Goal: Transaction & Acquisition: Purchase product/service

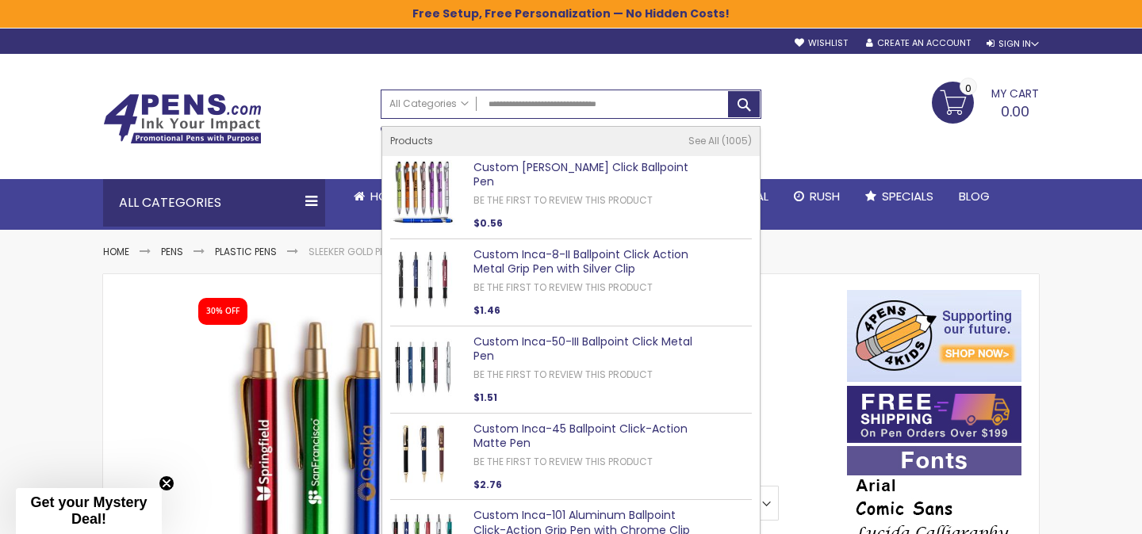
click at [557, 167] on link "Custom [PERSON_NAME] Click Ballpoint Pen" at bounding box center [580, 174] width 215 height 31
type input "**********"
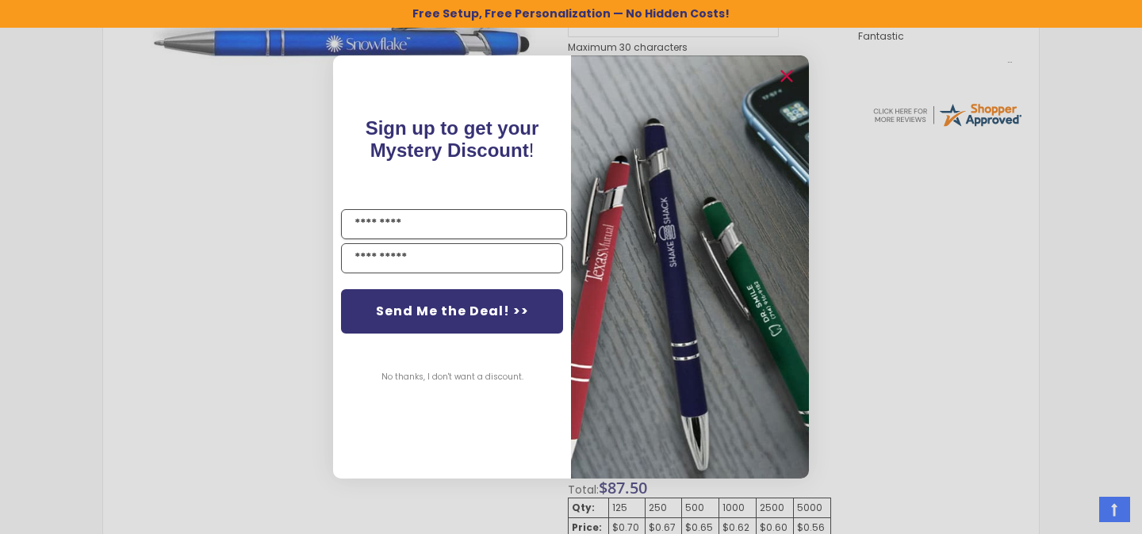
scroll to position [629, 0]
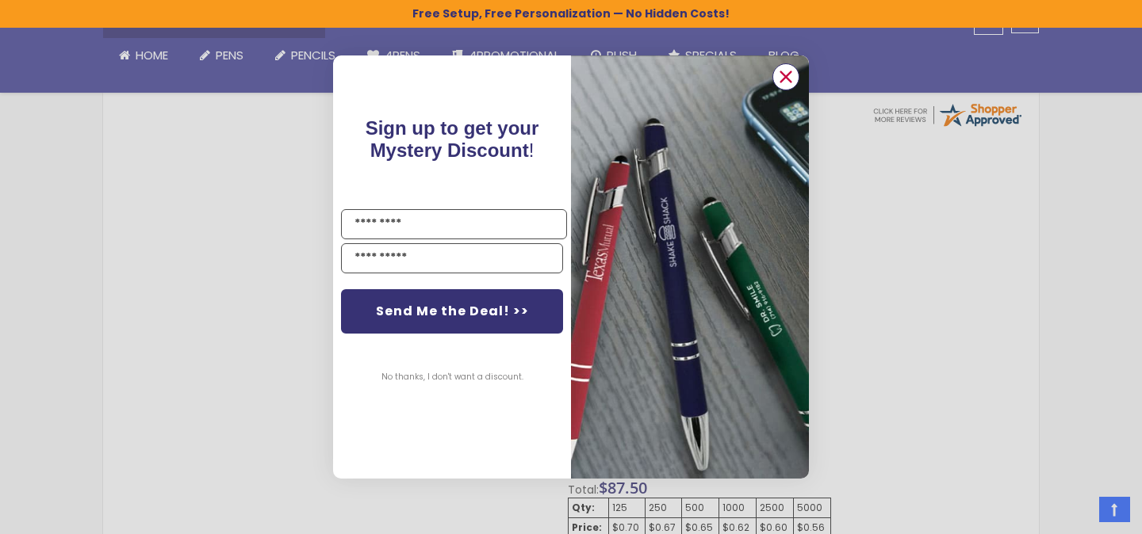
click at [789, 81] on icon "Close dialog" at bounding box center [786, 77] width 10 height 10
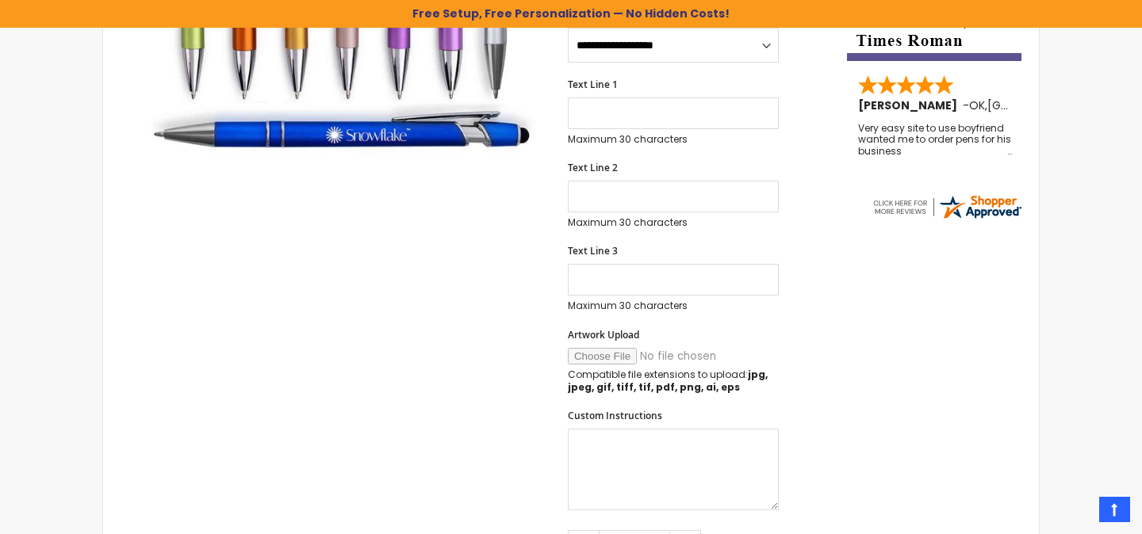
scroll to position [0, 0]
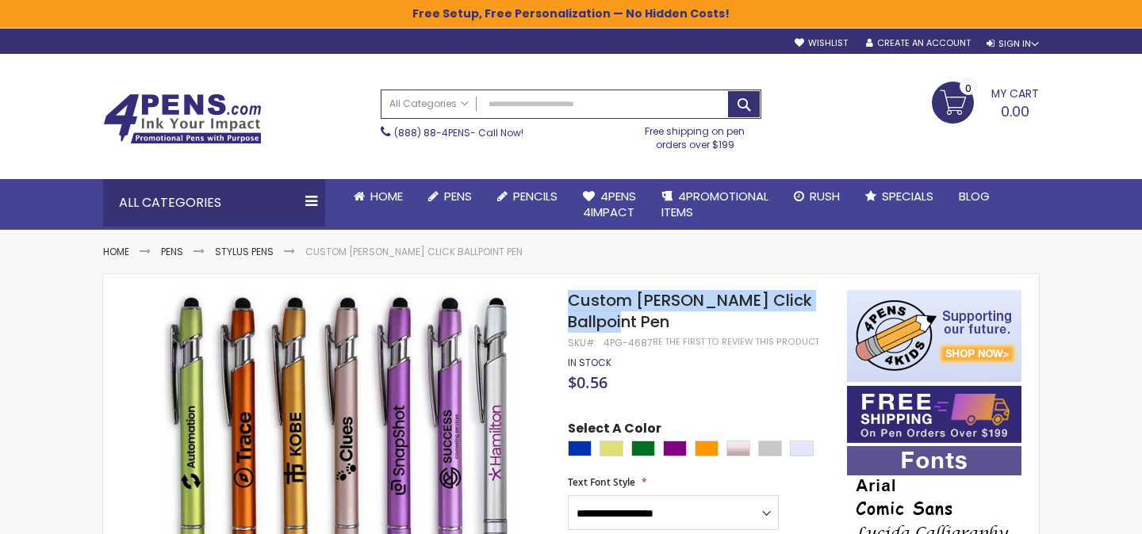
drag, startPoint x: 572, startPoint y: 299, endPoint x: 617, endPoint y: 314, distance: 47.6
click at [618, 315] on h1 "Custom [PERSON_NAME] Click Ballpoint Pen" at bounding box center [699, 311] width 263 height 43
copy span "Custom [PERSON_NAME] Click Ballpoint Pen"
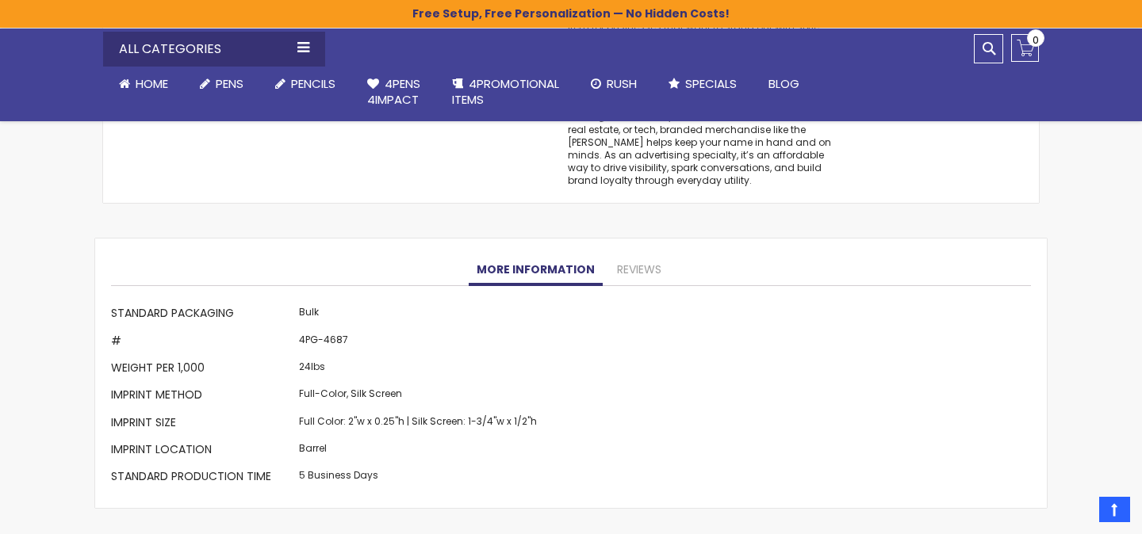
scroll to position [1471, 0]
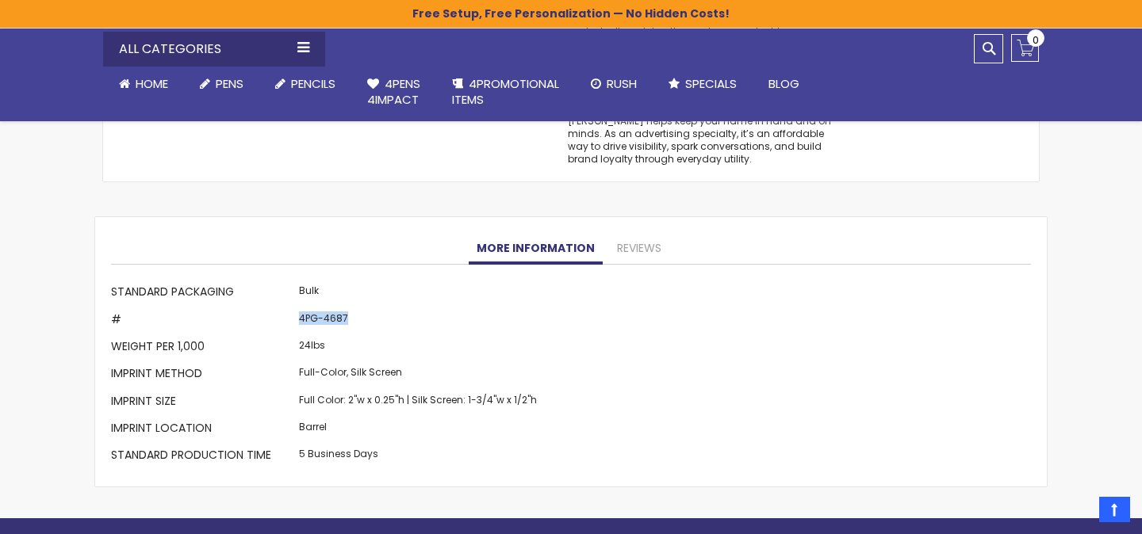
drag, startPoint x: 296, startPoint y: 316, endPoint x: 406, endPoint y: 317, distance: 110.2
click at [406, 317] on td "4PG-4687" at bounding box center [418, 321] width 246 height 27
copy td "4PG-4687"
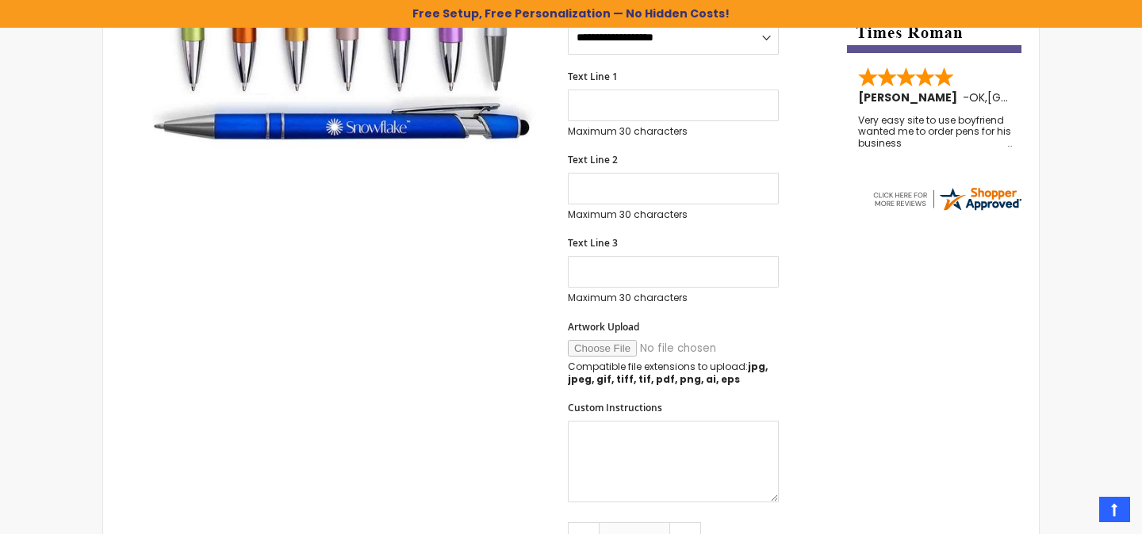
scroll to position [0, 0]
